Goal: Contribute content: Contribute content

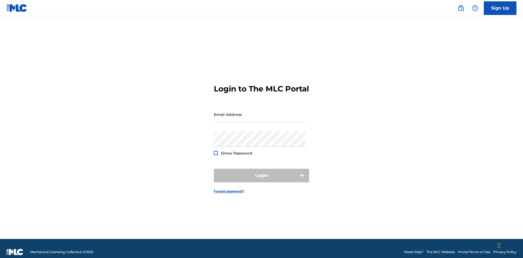
scroll to position [7, 0]
click at [260, 112] on input "Email Address" at bounding box center [260, 115] width 92 height 16
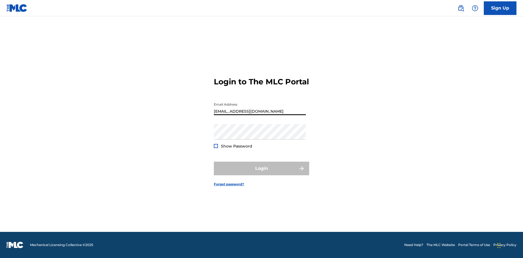
type input "[EMAIL_ADDRESS][DOMAIN_NAME]"
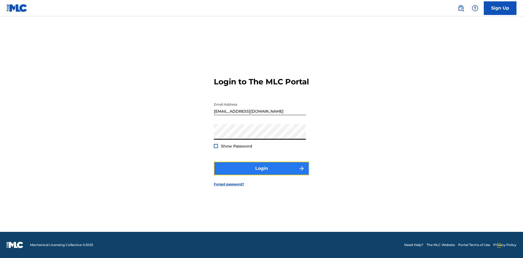
click at [262, 173] on button "Login" at bounding box center [261, 169] width 95 height 14
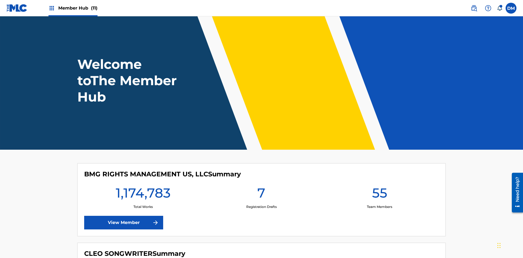
click at [78, 8] on span "Member Hub (11)" at bounding box center [77, 8] width 39 height 6
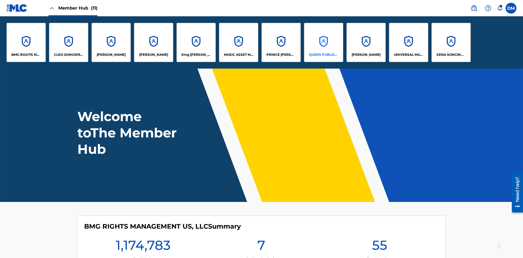
click at [323, 55] on p "QUEEN PUBLISHA" at bounding box center [324, 54] width 30 height 5
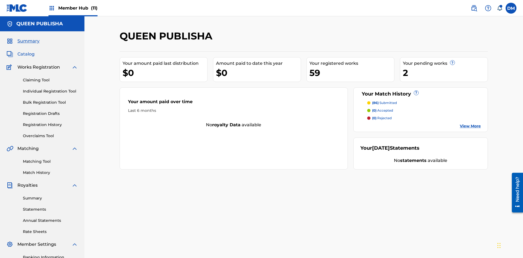
click at [26, 51] on span "Catalog" at bounding box center [25, 54] width 17 height 7
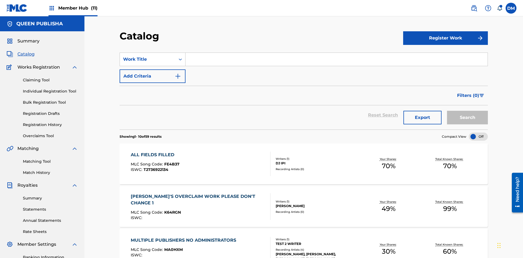
click at [336, 53] on input "Search Form" at bounding box center [337, 59] width 302 height 13
click at [467, 111] on button "Search" at bounding box center [467, 118] width 41 height 14
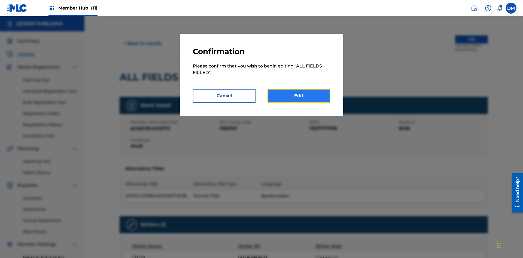
click at [299, 96] on link "Edit" at bounding box center [299, 96] width 63 height 14
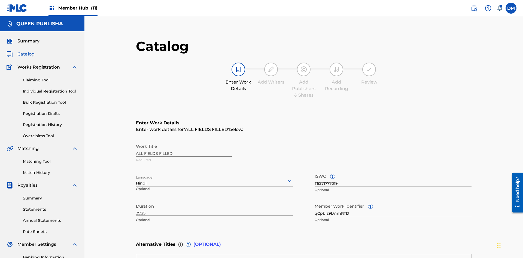
type input "25:25"
click at [286, 178] on icon at bounding box center [289, 181] width 7 height 7
click at [315, 201] on input "qCpbiz9LVnhRTD" at bounding box center [393, 209] width 157 height 16
type input "0y5FTUPTbKjxZC"
click at [315, 171] on input "T6271777019" at bounding box center [393, 179] width 157 height 16
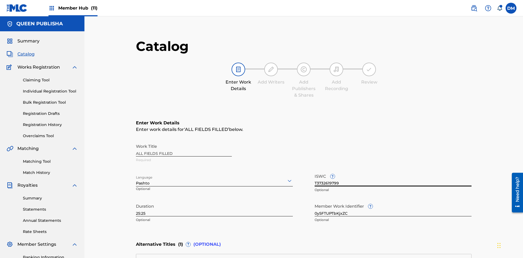
scroll to position [128, 136]
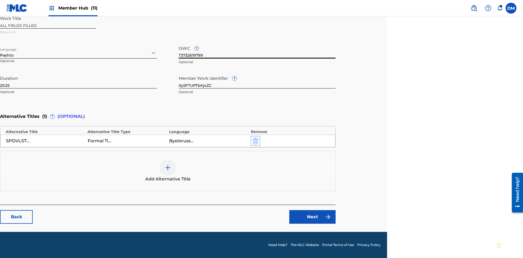
type input "T3732619799"
click at [255, 141] on img "submit" at bounding box center [256, 141] width 6 height 7
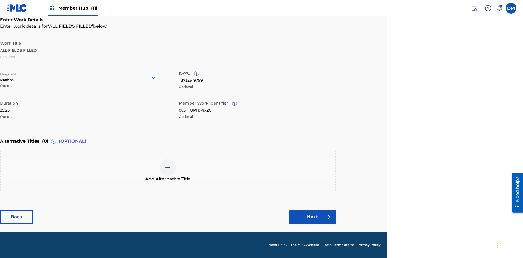
click at [168, 171] on img at bounding box center [168, 168] width 7 height 7
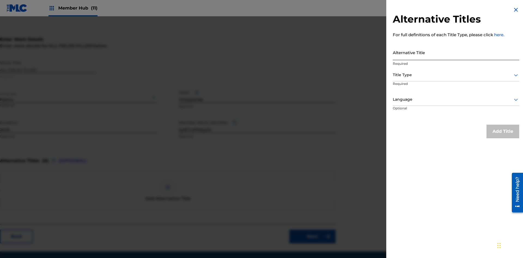
click at [456, 52] on input "Alternative Title" at bounding box center [456, 53] width 126 height 16
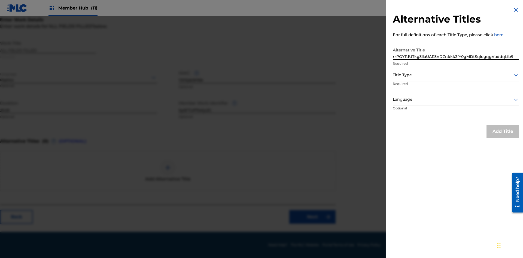
type input "rzPGYTdUTkg3llaUAR3VDZnkkk3fY0gMDtSqIogqgVuddqLib9"
click at [456, 75] on div at bounding box center [456, 75] width 126 height 7
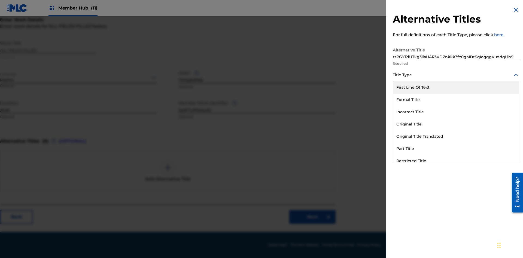
click at [456, 161] on div "Restricted Title" at bounding box center [456, 161] width 126 height 12
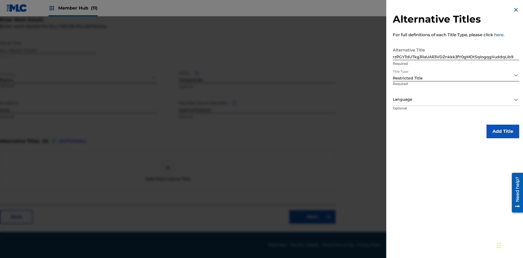
click at [456, 99] on div at bounding box center [456, 99] width 126 height 7
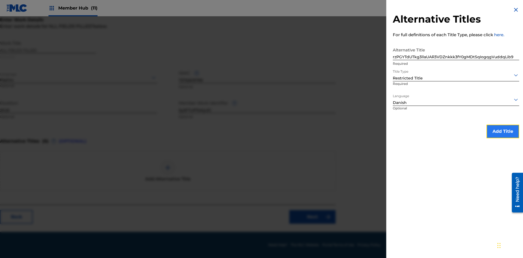
click at [503, 131] on button "Add Title" at bounding box center [503, 132] width 33 height 14
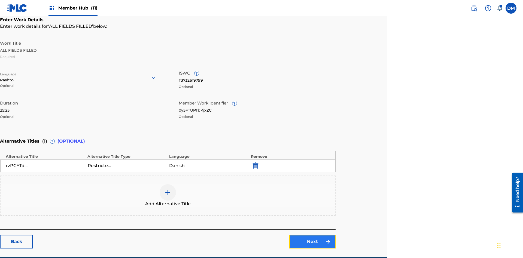
click at [312, 235] on link "Next" at bounding box center [312, 242] width 46 height 14
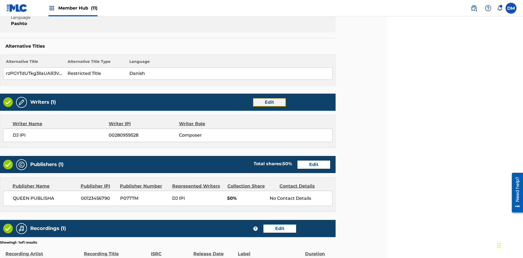
click at [269, 98] on link "Edit" at bounding box center [269, 102] width 33 height 8
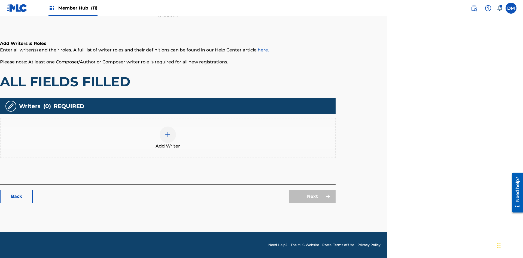
click at [168, 138] on img at bounding box center [168, 135] width 7 height 7
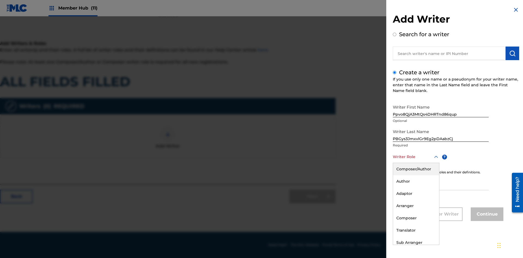
scroll to position [80, 136]
click at [416, 218] on div "Composer" at bounding box center [416, 218] width 46 height 12
click at [441, 183] on input "IPI" at bounding box center [441, 183] width 96 height 16
click at [486, 215] on button "Continue" at bounding box center [487, 215] width 33 height 14
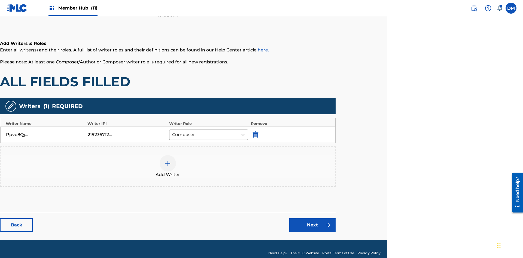
click at [168, 159] on div at bounding box center [168, 163] width 16 height 16
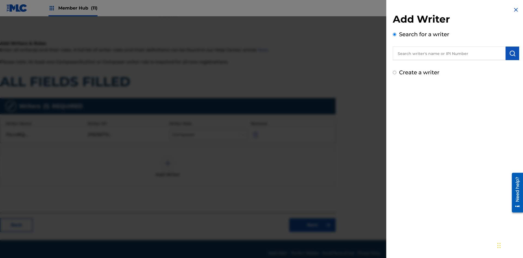
click at [395, 73] on input "Create a writer" at bounding box center [395, 73] width 4 height 4
radio input "false"
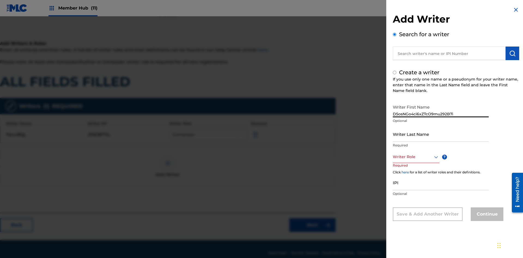
radio input "false"
radio input "true"
type input "D5osNGo4ci6xZTcO9mu292B7i"
click at [441, 134] on input "Writer Last Name" at bounding box center [441, 134] width 96 height 16
type input "uf10bXctrlQyn28JZUv8kDTE0"
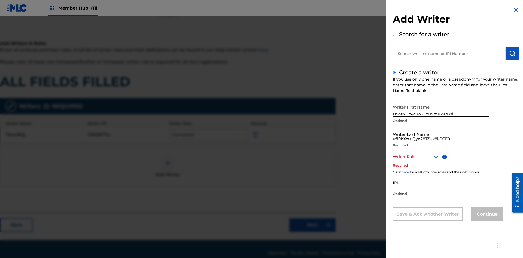
click at [416, 157] on div at bounding box center [416, 157] width 47 height 7
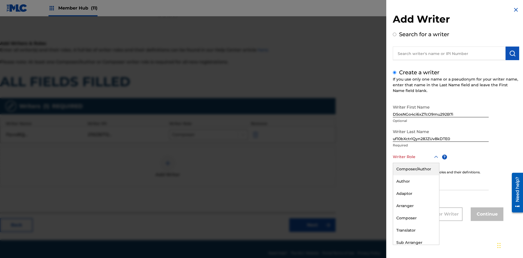
click at [416, 249] on div "Sub Author" at bounding box center [416, 255] width 46 height 12
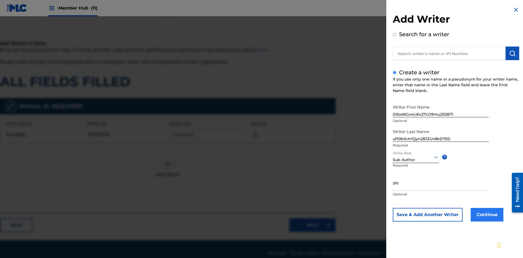
click at [441, 183] on input "IPI" at bounding box center [441, 183] width 96 height 16
click at [486, 215] on button "Continue" at bounding box center [487, 215] width 33 height 14
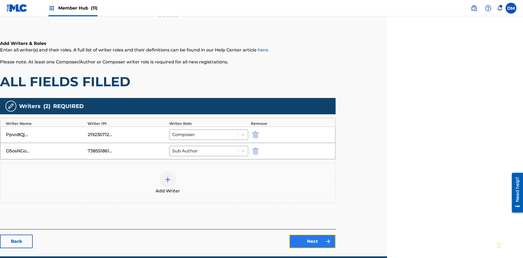
click at [312, 235] on link "Next" at bounding box center [312, 242] width 46 height 14
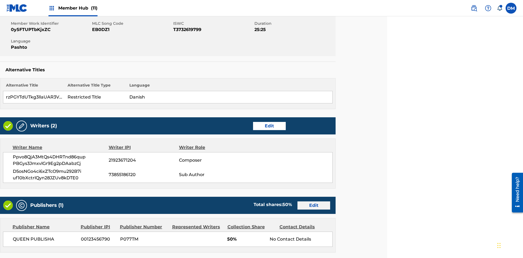
click at [314, 202] on link "Edit" at bounding box center [313, 206] width 33 height 8
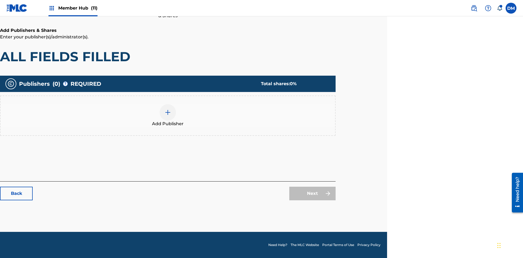
click at [168, 112] on img at bounding box center [168, 112] width 7 height 7
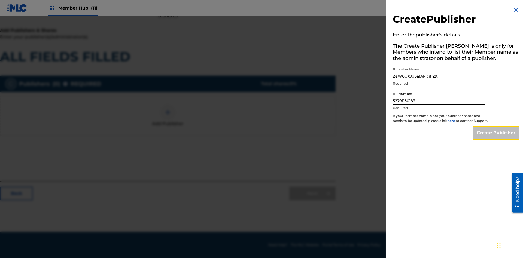
click at [496, 138] on input "Create Publisher" at bounding box center [496, 133] width 46 height 14
click at [496, 126] on input "Create Publisher" at bounding box center [496, 133] width 46 height 14
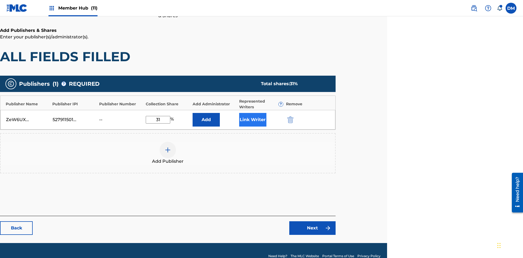
type input "31"
click at [253, 113] on button "Link Writer" at bounding box center [252, 120] width 27 height 14
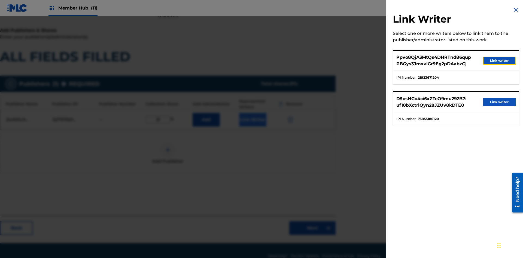
click at [499, 61] on button "Link writer" at bounding box center [499, 61] width 33 height 8
click at [253, 113] on button "Link Writer" at bounding box center [252, 120] width 27 height 14
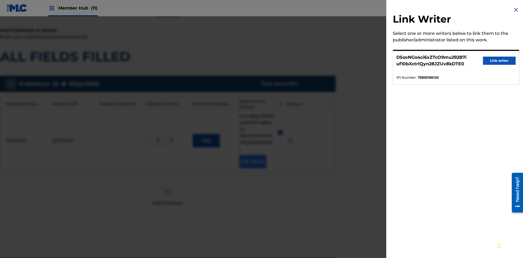
click at [499, 61] on button "Link writer" at bounding box center [499, 61] width 33 height 8
click at [253, 155] on button "Link Writer" at bounding box center [252, 162] width 27 height 14
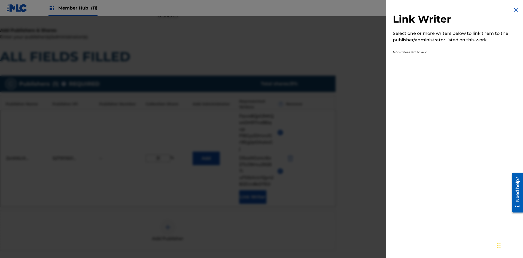
click at [516, 10] on img at bounding box center [516, 10] width 7 height 7
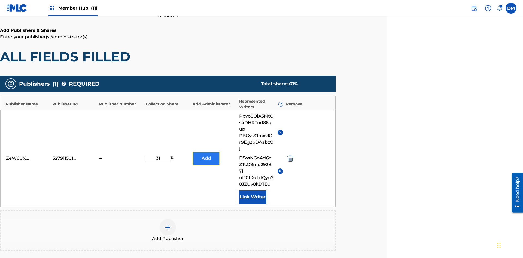
click at [206, 152] on button "Add" at bounding box center [206, 159] width 27 height 14
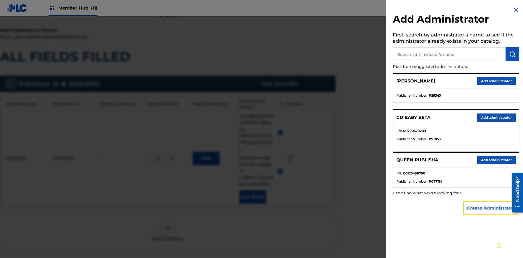
click at [491, 208] on button "Create Administrator" at bounding box center [491, 209] width 56 height 14
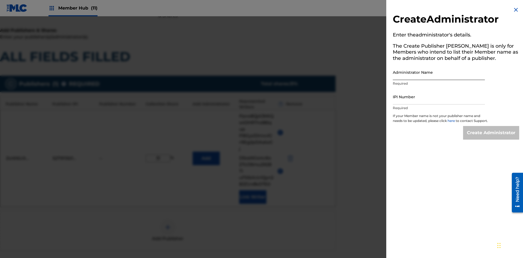
click at [439, 72] on input "Administrator Name" at bounding box center [439, 73] width 92 height 16
click at [439, 97] on input "IPI Number" at bounding box center [439, 97] width 92 height 16
click at [491, 138] on input "Create Administrator" at bounding box center [491, 133] width 56 height 14
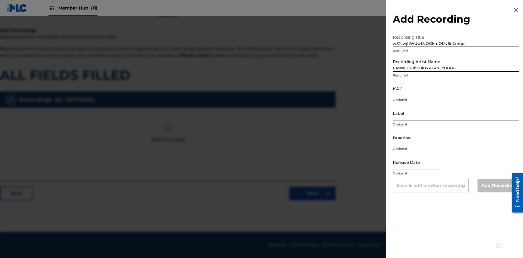
type input "EJgWjHUub7Oks7PXVNEcBBLki"
click at [456, 89] on input "ISRC" at bounding box center [456, 89] width 126 height 16
type input "AAg8r8624247"
click at [456, 113] on input "Label" at bounding box center [456, 113] width 126 height 16
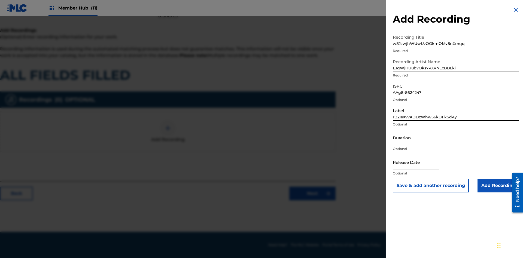
type input "rB2IeXvvKDDzWhw56kDFkSdAy"
click at [456, 138] on input "Duration" at bounding box center [456, 138] width 126 height 16
type input "3"
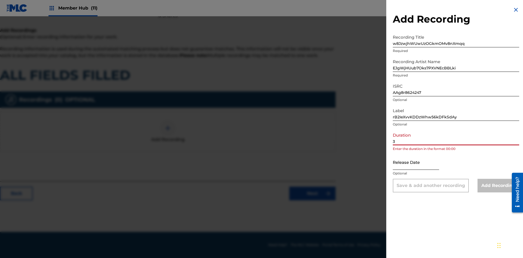
click at [456, 138] on input "3" at bounding box center [456, 138] width 126 height 16
click at [420, 163] on input "text" at bounding box center [416, 162] width 46 height 16
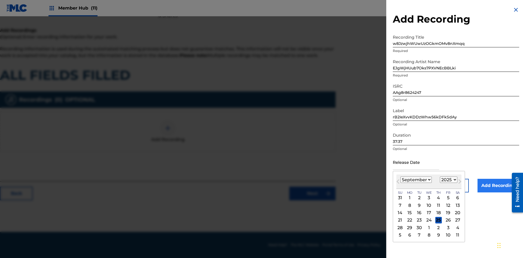
click at [448, 180] on select "1900 1901 1902 1903 1904 1905 1906 1907 1908 1909 1910 1911 1912 1913 1914 1915…" at bounding box center [448, 180] width 17 height 6
click at [419, 198] on div "2" at bounding box center [419, 198] width 7 height 7
click at [498, 186] on input "Add Recording" at bounding box center [499, 186] width 42 height 14
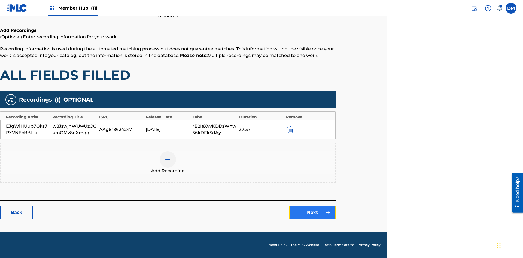
click at [312, 213] on link "Next" at bounding box center [312, 213] width 46 height 14
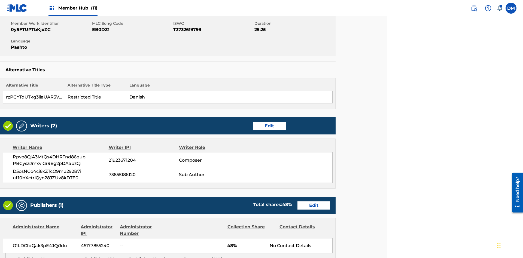
scroll to position [91, 136]
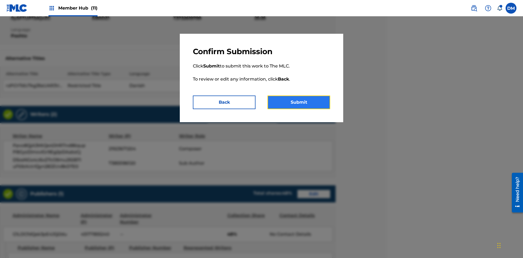
click at [299, 102] on button "Submit" at bounding box center [299, 103] width 63 height 14
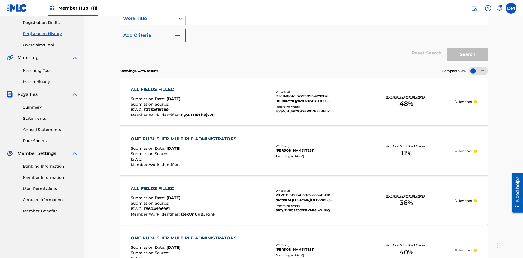
click at [336, 25] on input "Search Form" at bounding box center [337, 18] width 302 height 13
click at [467, 48] on button "Search" at bounding box center [467, 55] width 41 height 14
